Goal: Navigation & Orientation: Find specific page/section

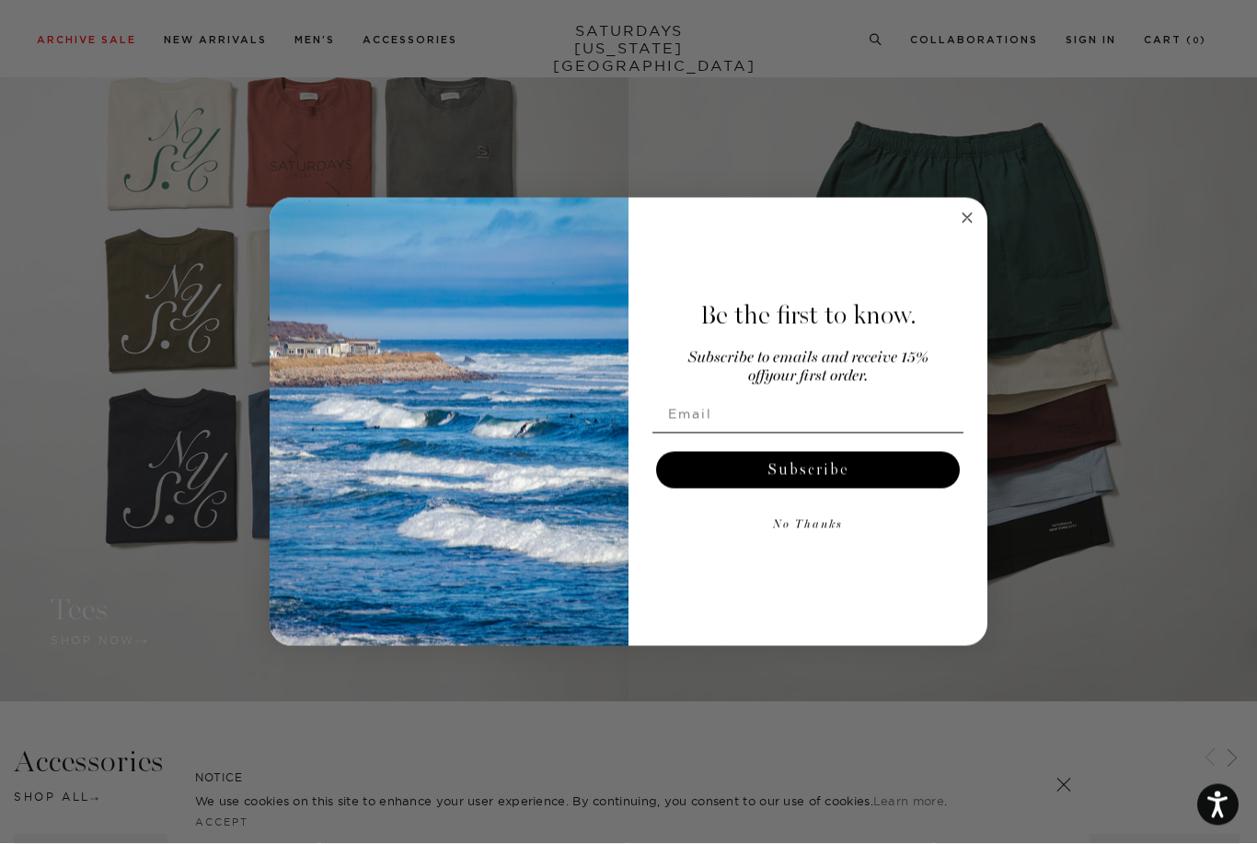
scroll to position [1635, 0]
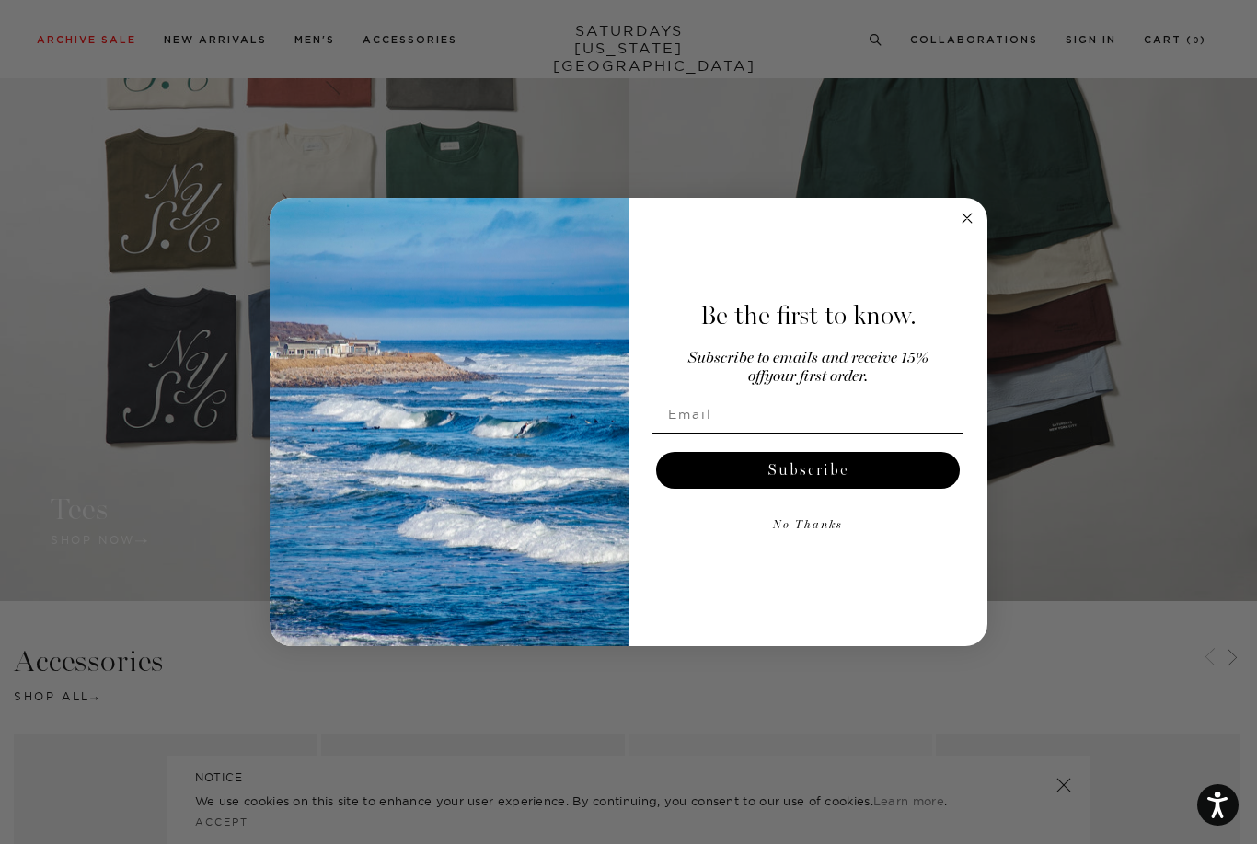
click at [967, 228] on circle "Close dialog" at bounding box center [967, 217] width 21 height 21
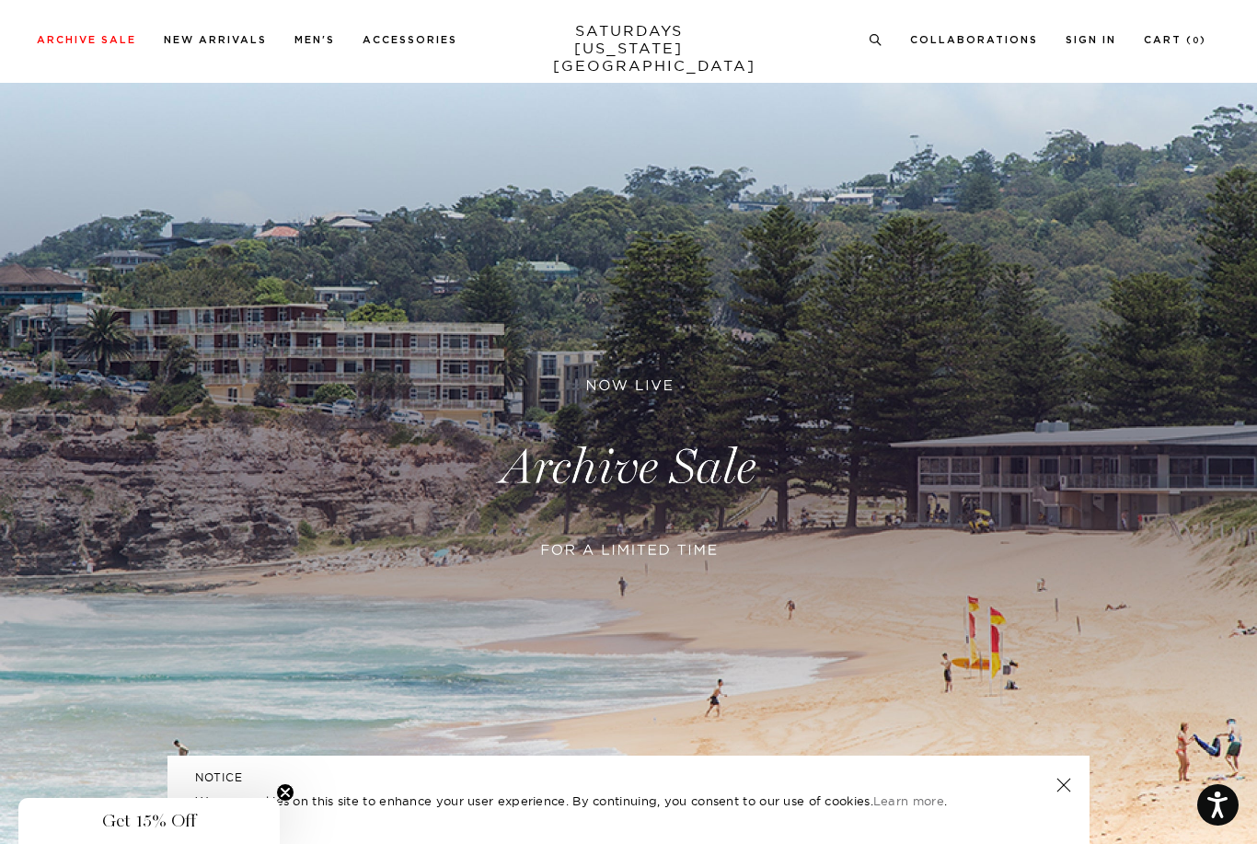
scroll to position [42, 0]
click at [287, 796] on icon "Close teaser" at bounding box center [285, 792] width 7 height 7
click at [1070, 798] on link at bounding box center [1064, 785] width 26 height 26
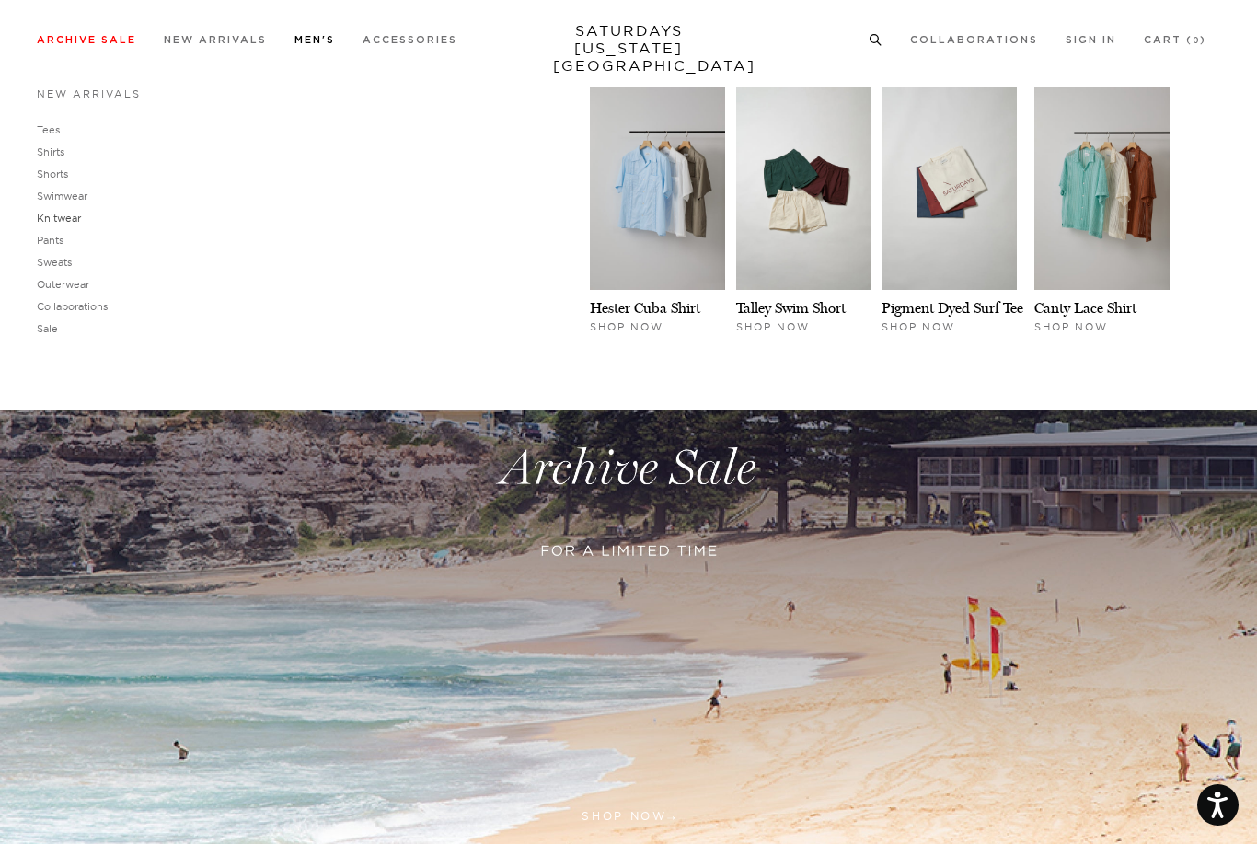
click at [60, 219] on link "Knitwear" at bounding box center [59, 218] width 44 height 13
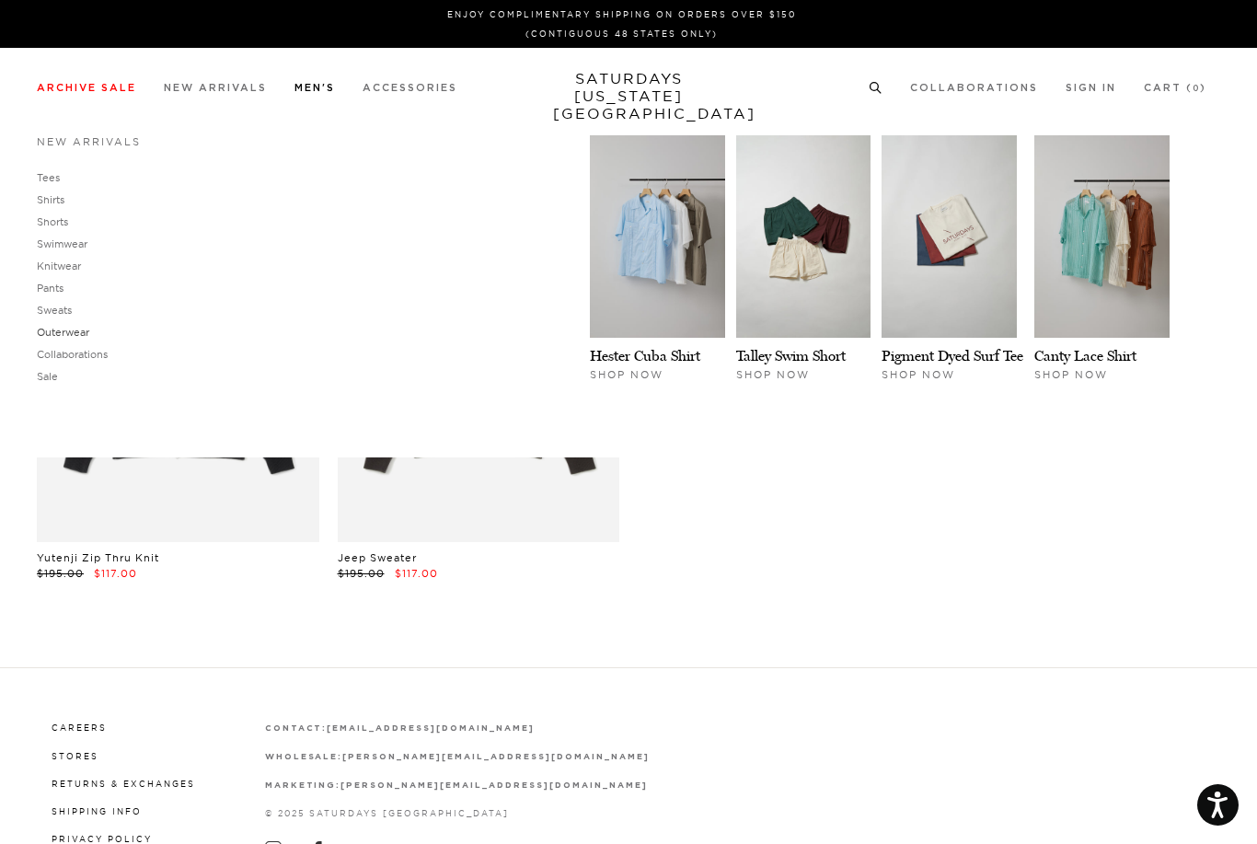
click at [74, 332] on link "Outerwear" at bounding box center [63, 332] width 52 height 13
click at [53, 201] on link "Shirts" at bounding box center [51, 199] width 28 height 13
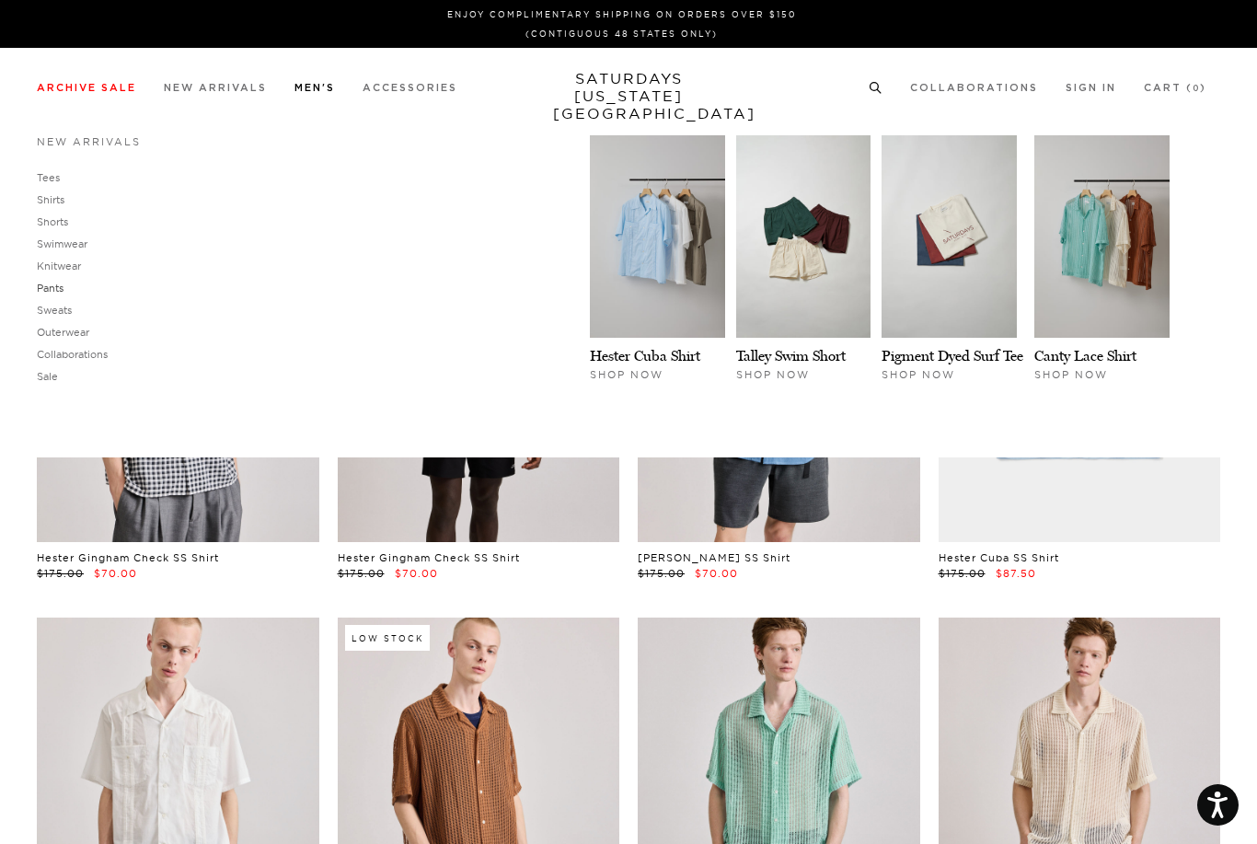
click at [55, 292] on link "Pants" at bounding box center [50, 288] width 27 height 13
